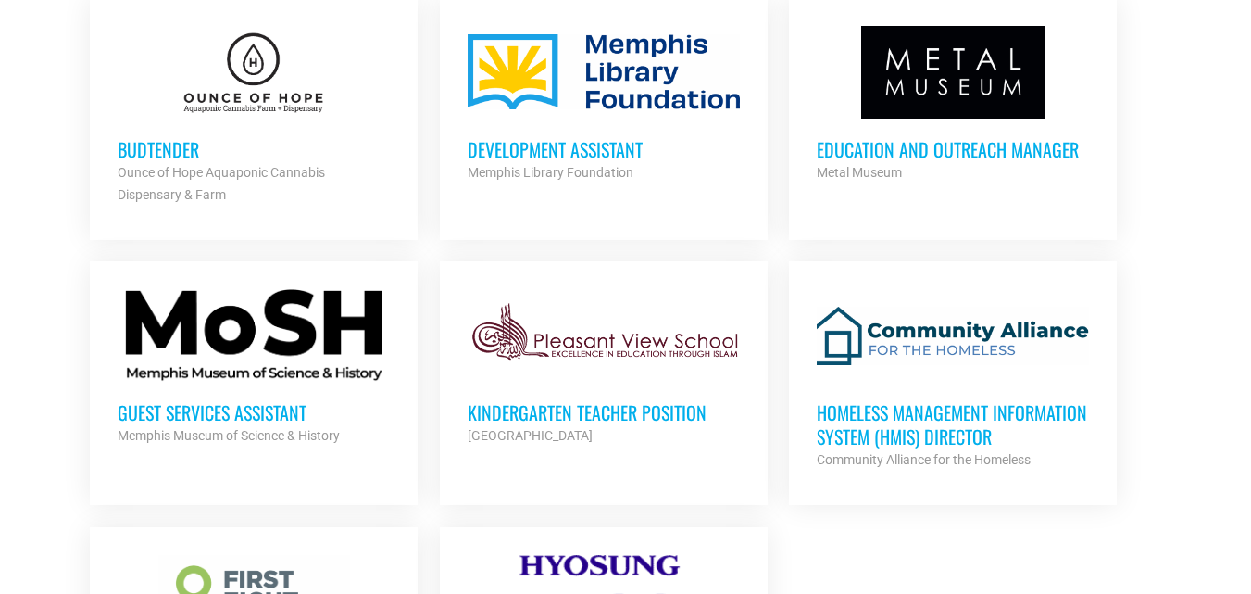
scroll to position [1852, 0]
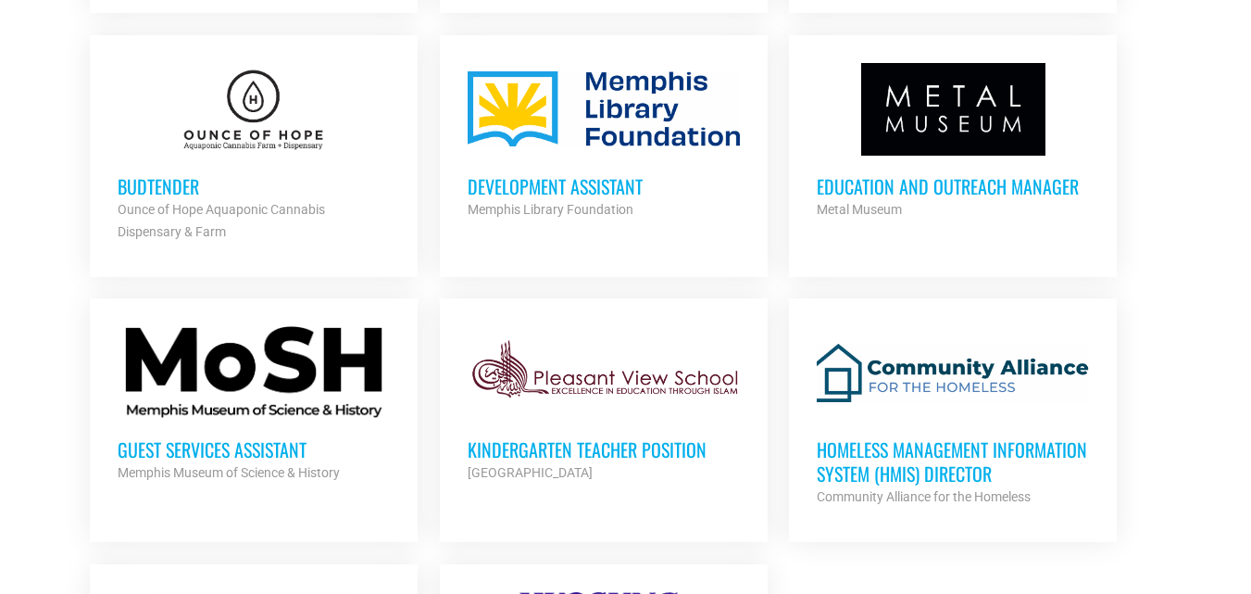
click at [155, 202] on strong "Ounce of Hope Aquaponic Cannabis Dispensary & Farm" at bounding box center [221, 220] width 207 height 37
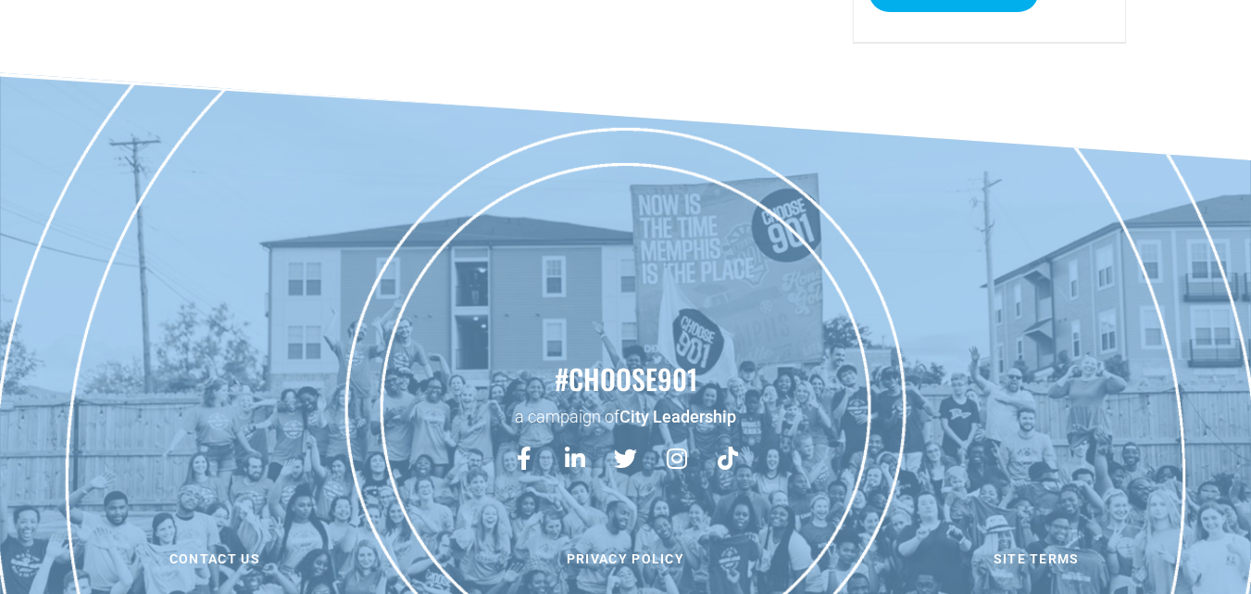
scroll to position [445, 0]
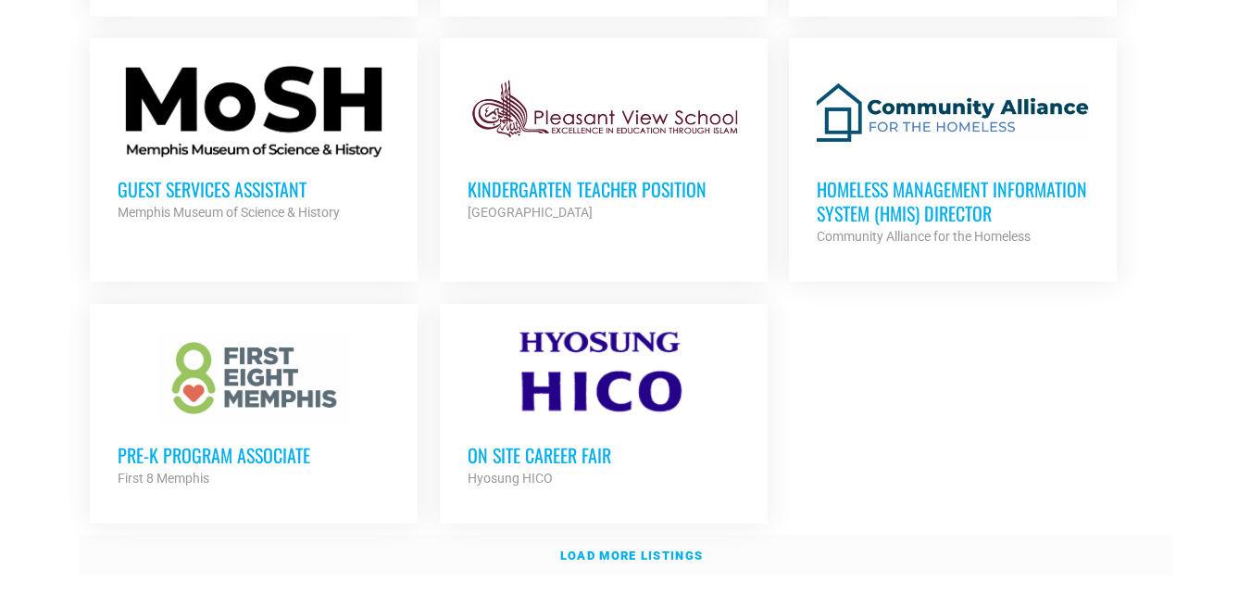
click at [609, 537] on link "Load more listings" at bounding box center [626, 555] width 1093 height 43
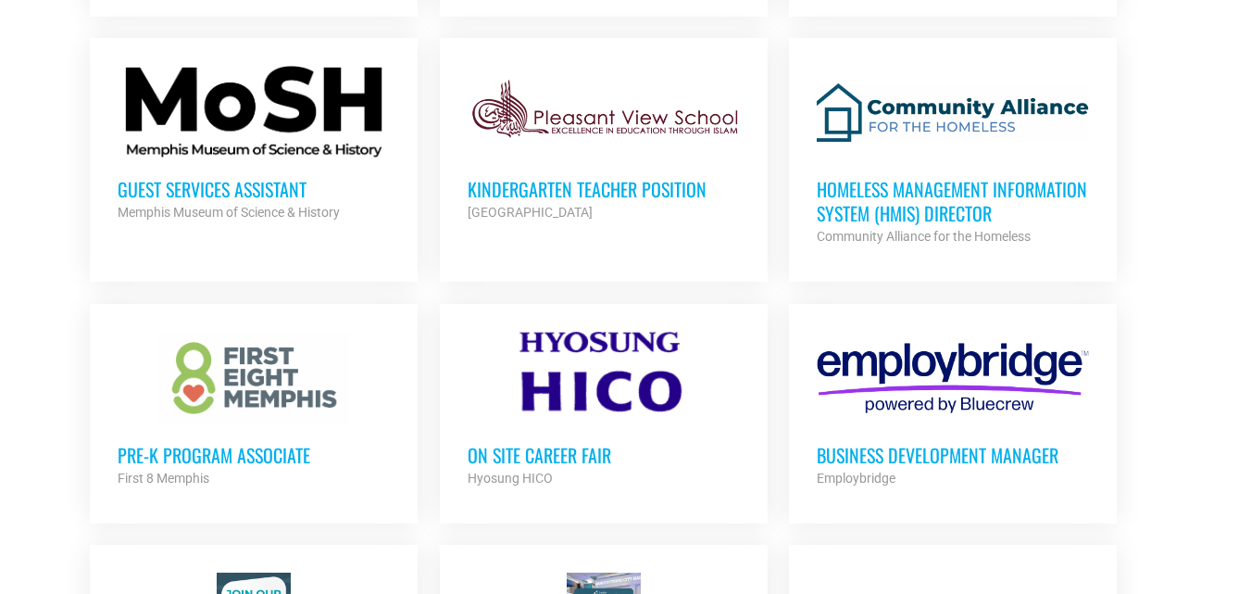
click at [604, 443] on h3 "On Site Career Fair" at bounding box center [604, 455] width 272 height 24
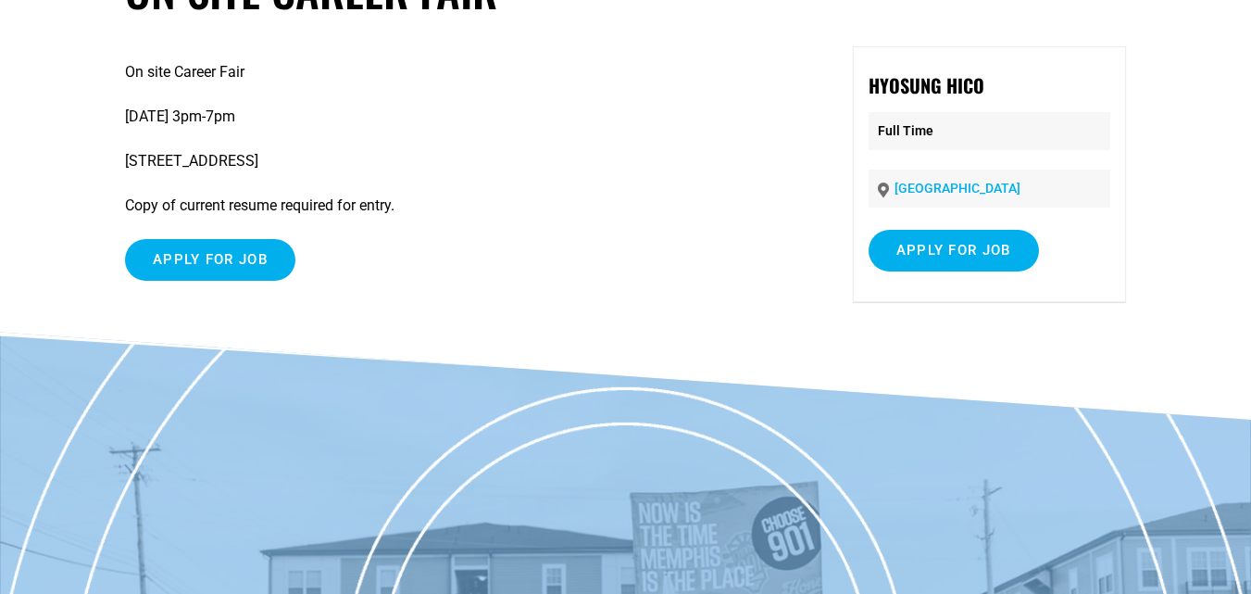
scroll to position [148, 0]
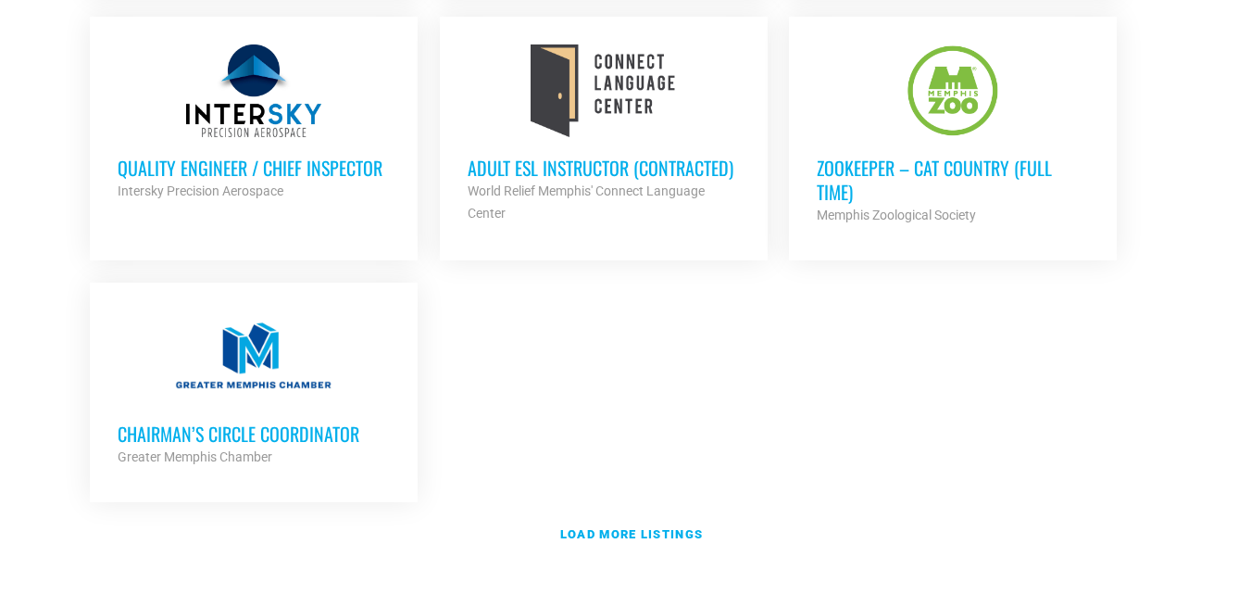
scroll to position [4073, 0]
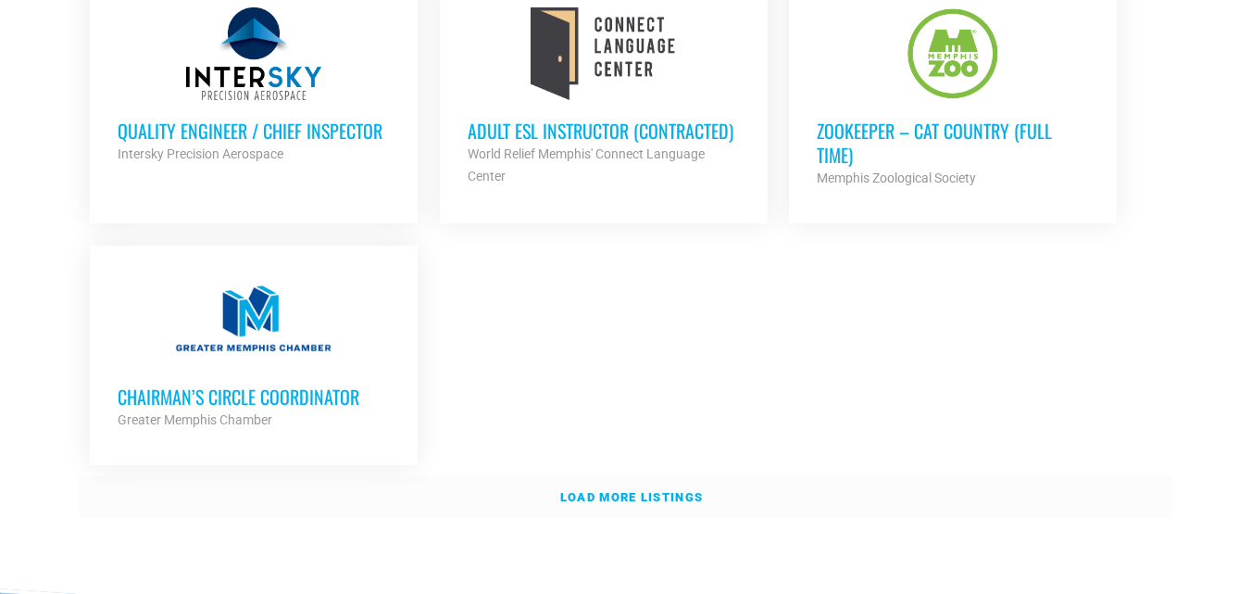
click at [613, 490] on strong "Load more listings" at bounding box center [631, 497] width 143 height 14
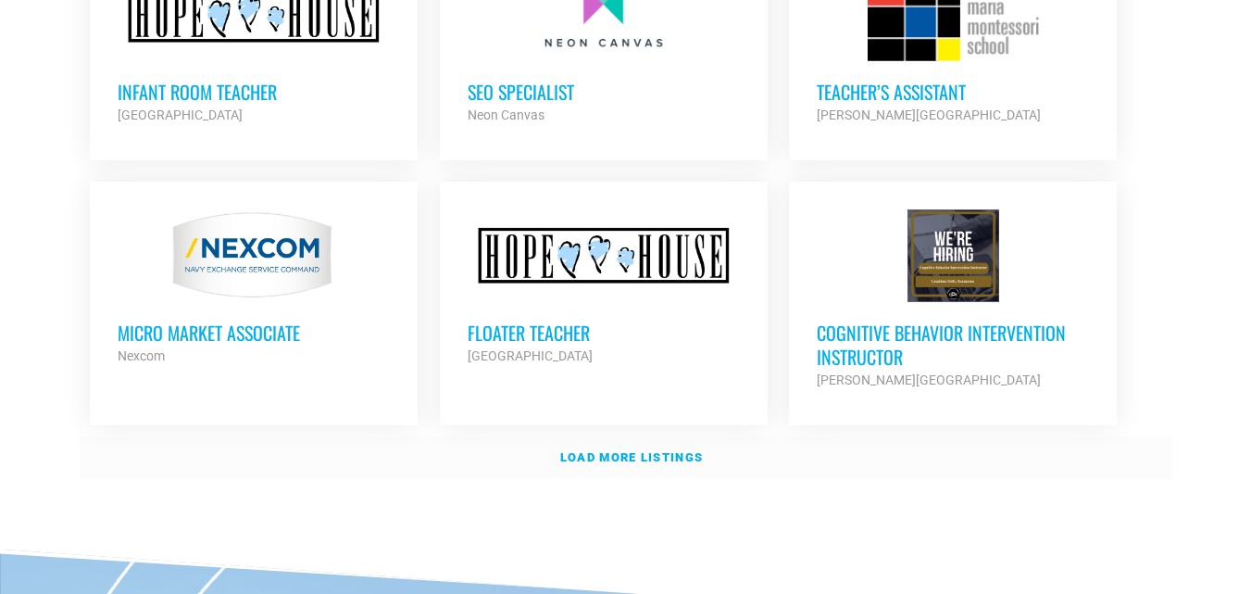
scroll to position [5778, 0]
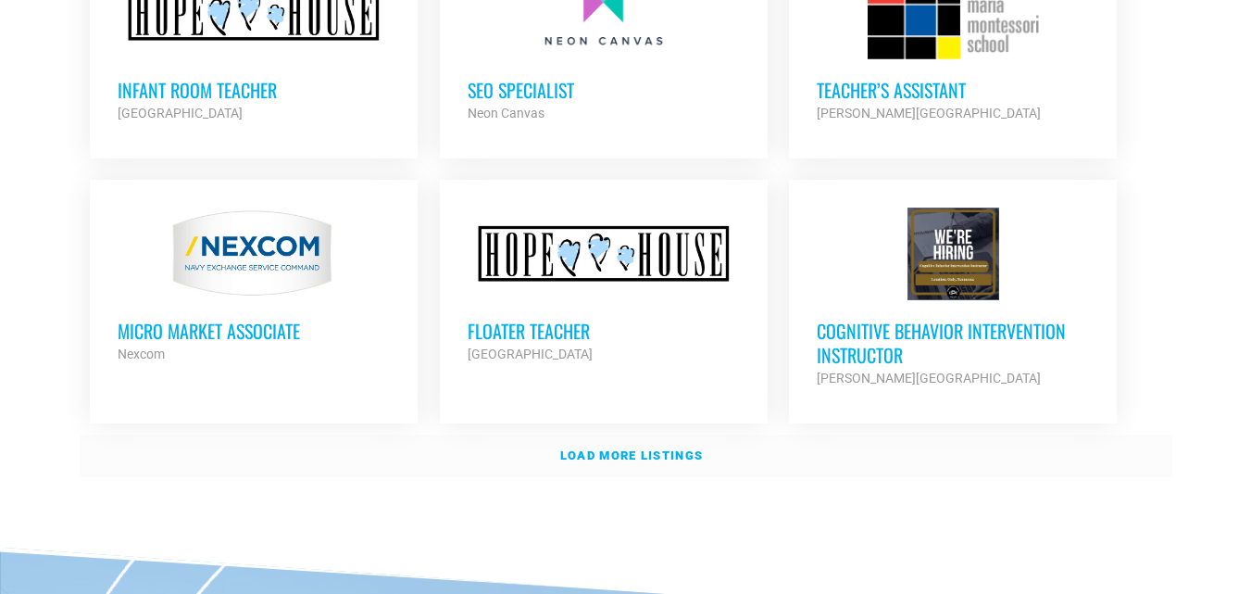
click at [715, 434] on link "Load more listings" at bounding box center [626, 455] width 1093 height 43
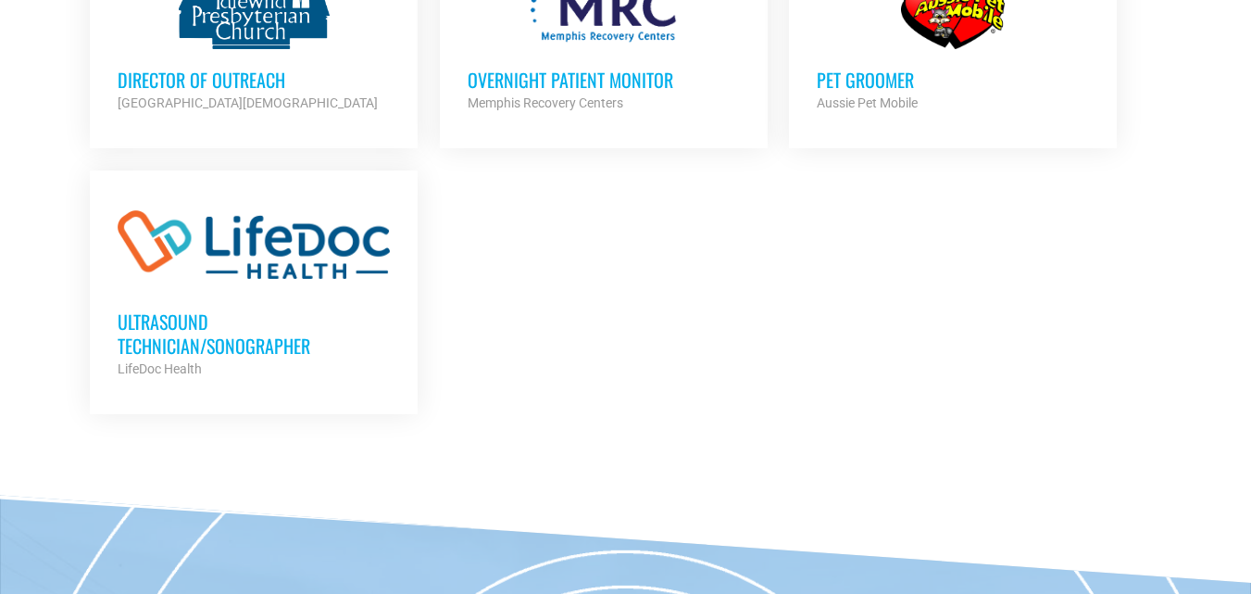
scroll to position [7593, 0]
